Goal: Transaction & Acquisition: Purchase product/service

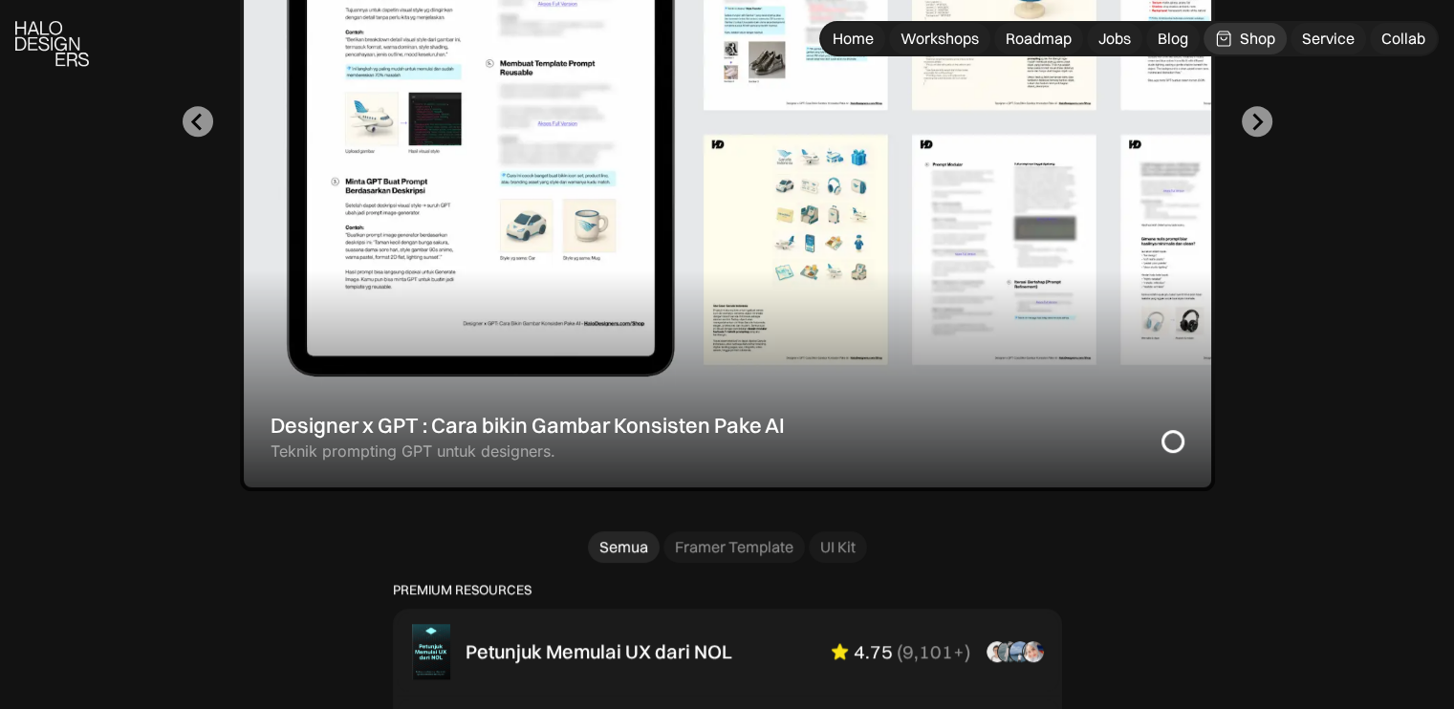
scroll to position [956, 0]
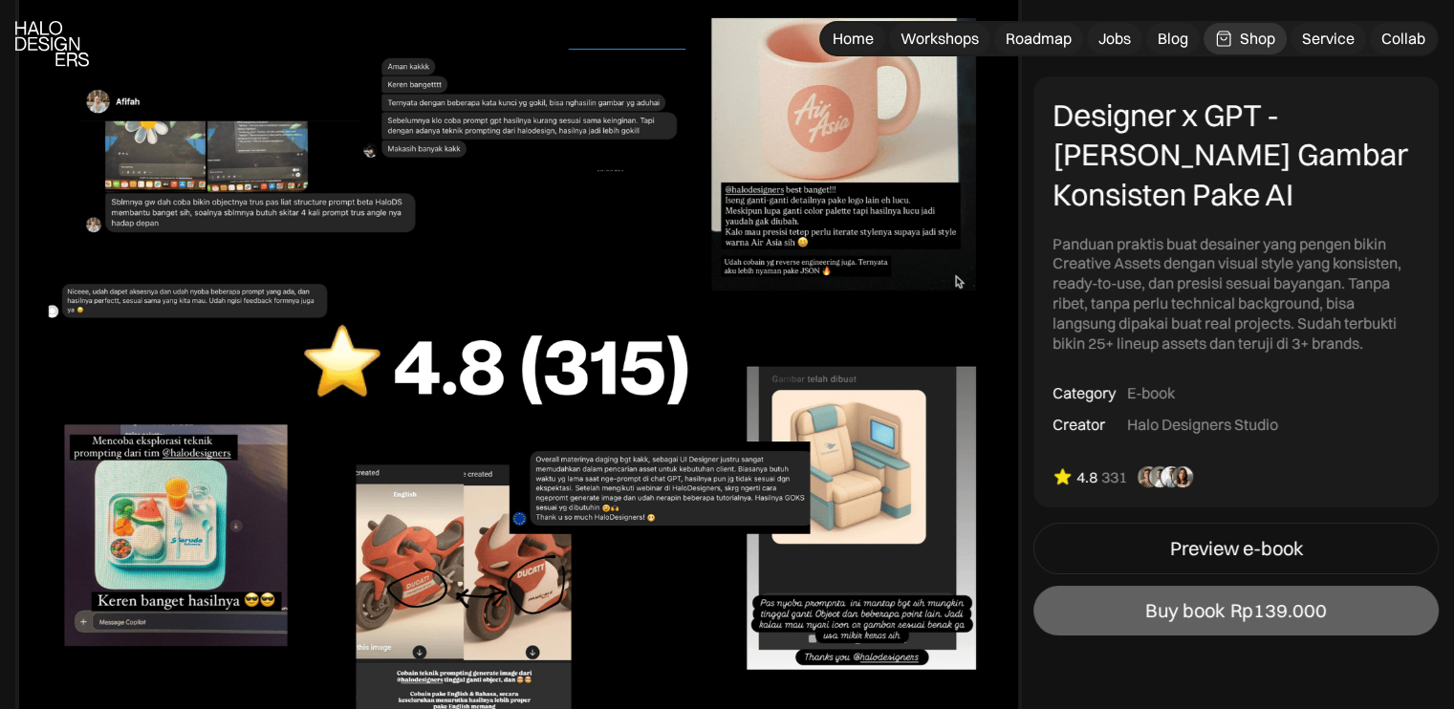
scroll to position [7456, 0]
